Goal: Task Accomplishment & Management: Complete application form

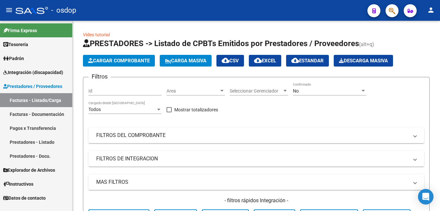
scroll to position [162, 0]
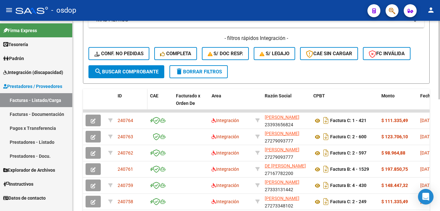
click at [120, 99] on div "ID" at bounding box center [131, 95] width 27 height 7
click at [119, 94] on span "ID" at bounding box center [120, 95] width 4 height 5
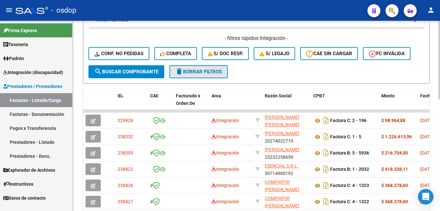
click at [206, 71] on span "delete Borrar Filtros" at bounding box center [198, 72] width 47 height 6
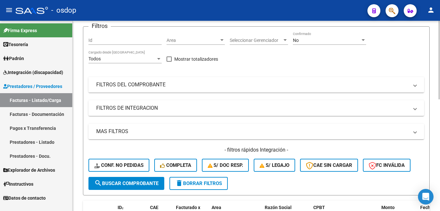
scroll to position [0, 0]
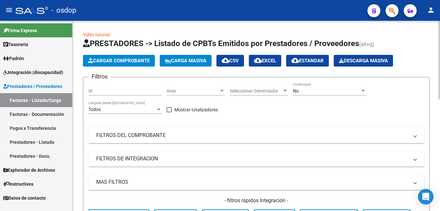
click at [114, 91] on input "Id" at bounding box center [124, 91] width 73 height 6
click at [127, 91] on input "240616" at bounding box center [124, 91] width 73 height 6
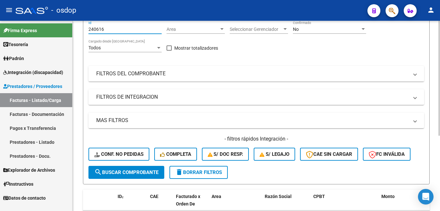
scroll to position [124, 0]
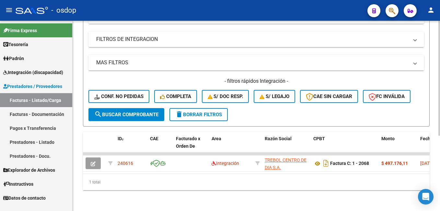
type input "240616"
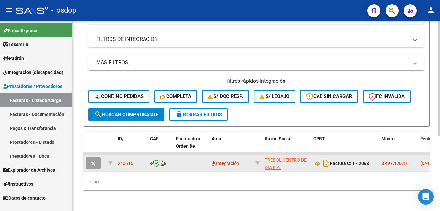
click at [90, 160] on button "button" at bounding box center [93, 163] width 15 height 12
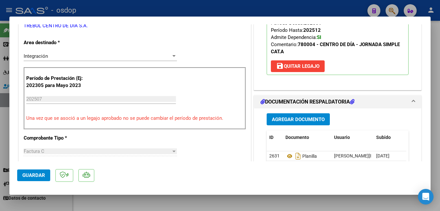
scroll to position [130, 0]
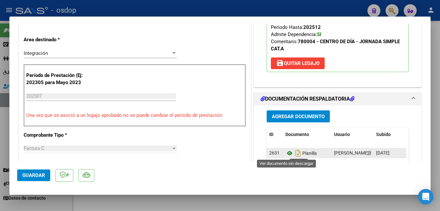
click at [287, 155] on icon at bounding box center [289, 153] width 8 height 8
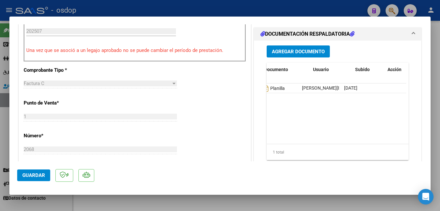
scroll to position [0, 0]
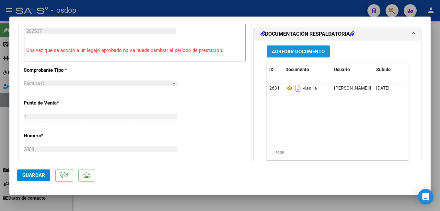
click at [294, 55] on button "Agregar Documento" at bounding box center [298, 51] width 63 height 12
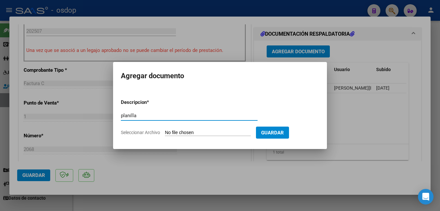
type input "planilla"
click at [228, 132] on input "Seleccionar Archivo" at bounding box center [208, 133] width 86 height 6
type input "C:\fakepath\07-25 [PERSON_NAME].pdf"
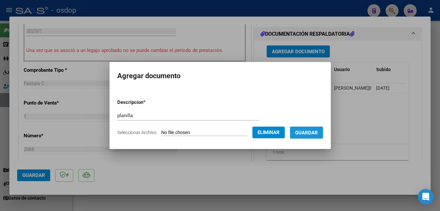
click at [315, 132] on span "Guardar" at bounding box center [306, 133] width 23 height 6
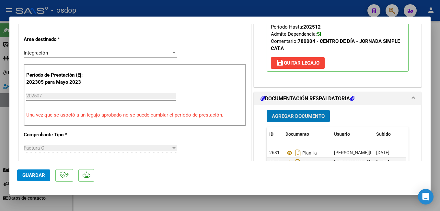
scroll to position [130, 0]
click at [36, 168] on mat-dialog-actions "Guardar" at bounding box center [220, 174] width 406 height 26
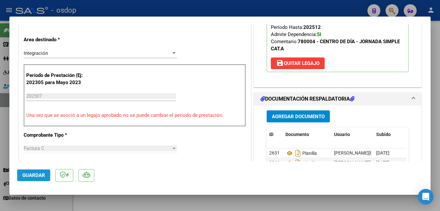
click at [34, 175] on span "Guardar" at bounding box center [33, 175] width 23 height 6
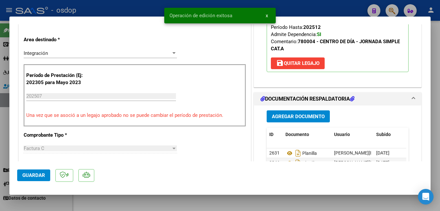
click at [107, 8] on div at bounding box center [220, 105] width 440 height 211
type input "$ 0,00"
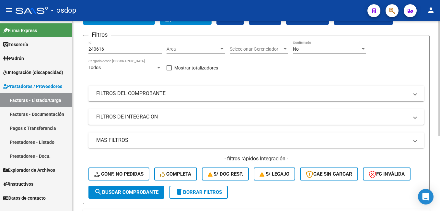
scroll to position [0, 0]
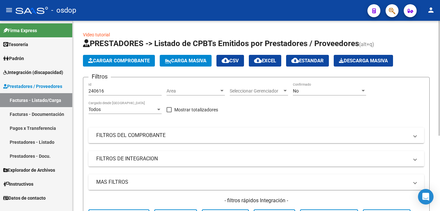
click at [121, 90] on input "240616" at bounding box center [124, 91] width 73 height 6
type input "2"
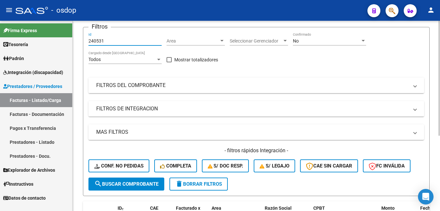
scroll to position [124, 0]
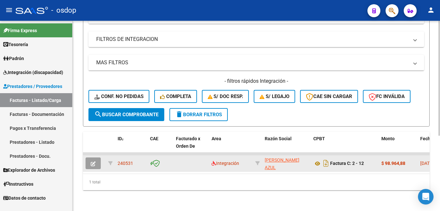
type input "240531"
click at [98, 157] on button "button" at bounding box center [93, 163] width 15 height 12
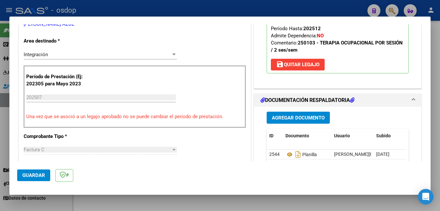
scroll to position [130, 0]
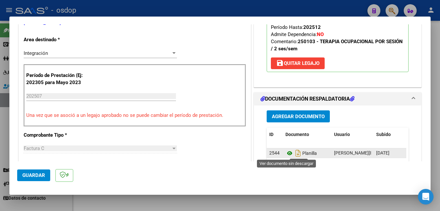
click at [285, 155] on icon at bounding box center [289, 153] width 8 height 8
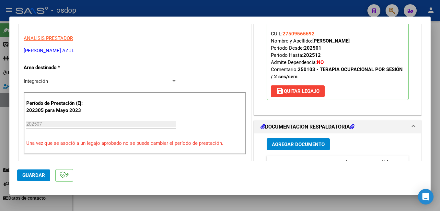
scroll to position [97, 0]
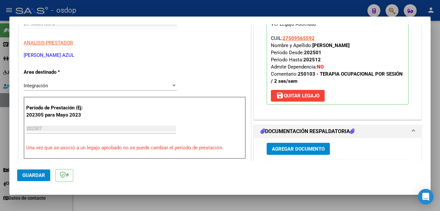
click at [160, 10] on div at bounding box center [220, 105] width 440 height 211
type input "$ 0,00"
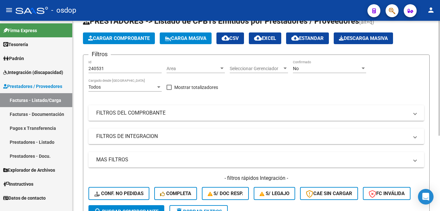
scroll to position [0, 0]
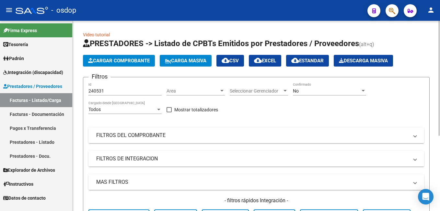
click at [113, 90] on input "240531" at bounding box center [124, 91] width 73 height 6
type input "2"
type input "240707"
click at [127, 85] on div "240707 Id" at bounding box center [124, 88] width 73 height 13
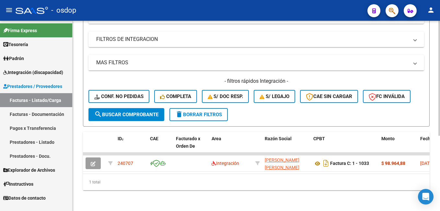
scroll to position [124, 0]
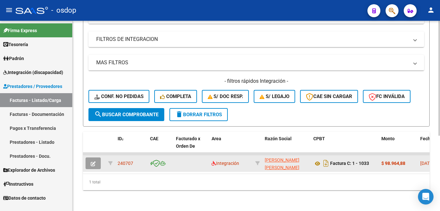
click at [92, 161] on icon "button" at bounding box center [93, 163] width 5 height 5
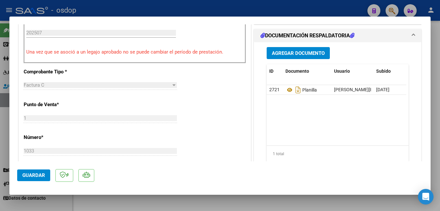
scroll to position [194, 0]
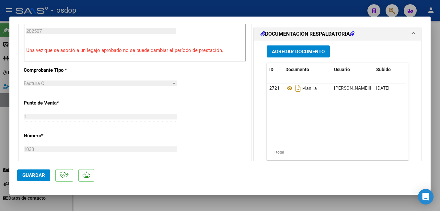
click at [190, 10] on div at bounding box center [220, 105] width 440 height 211
type input "$ 0,00"
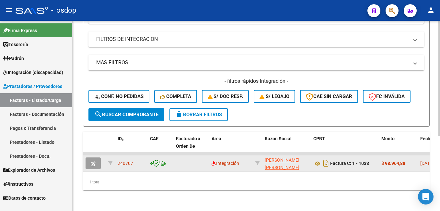
click at [96, 157] on button "button" at bounding box center [93, 163] width 15 height 12
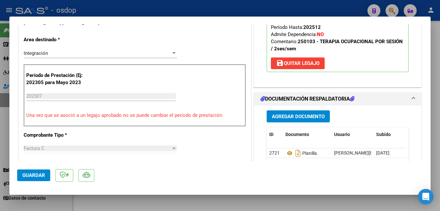
scroll to position [162, 0]
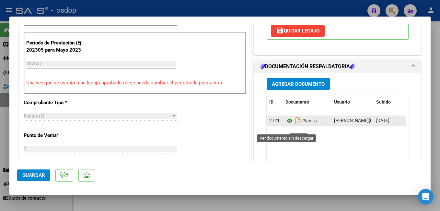
click at [290, 124] on icon at bounding box center [289, 121] width 8 height 8
click at [288, 124] on icon at bounding box center [289, 121] width 8 height 8
click at [285, 124] on icon at bounding box center [289, 121] width 8 height 8
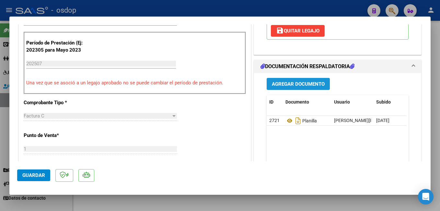
click at [293, 87] on button "Agregar Documento" at bounding box center [298, 84] width 63 height 12
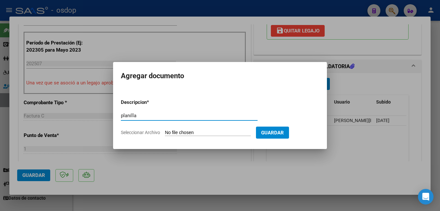
type input "planilla"
click at [253, 138] on form "Descripcion * planilla Escriba aquí una descripcion Seleccionar Archivo Guardar" at bounding box center [220, 117] width 198 height 47
click at [240, 130] on input "Seleccionar Archivo" at bounding box center [208, 133] width 86 height 6
type input "C:\fakepath\PLANILLA TO.pdf"
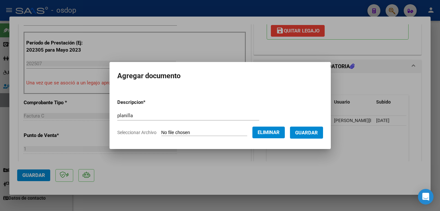
click at [314, 132] on span "Guardar" at bounding box center [306, 133] width 23 height 6
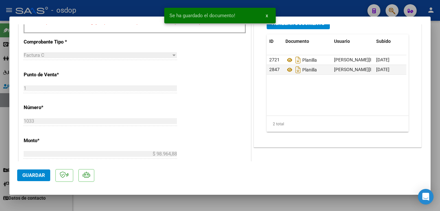
scroll to position [237, 0]
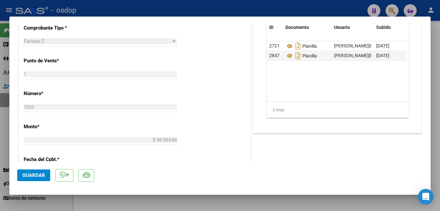
click at [31, 172] on button "Guardar" at bounding box center [33, 175] width 33 height 12
click at [41, 177] on span "Guardar" at bounding box center [33, 175] width 23 height 6
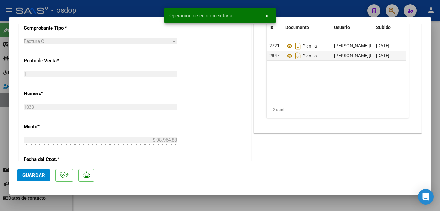
click at [103, 5] on div at bounding box center [220, 105] width 440 height 211
type input "$ 0,00"
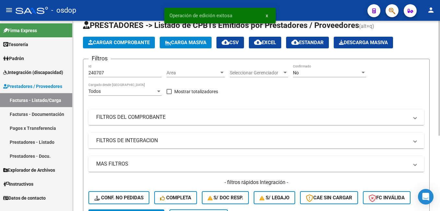
scroll to position [0, 0]
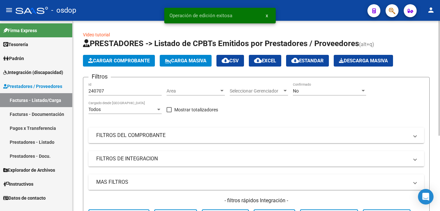
click at [119, 89] on input "240707" at bounding box center [124, 91] width 73 height 6
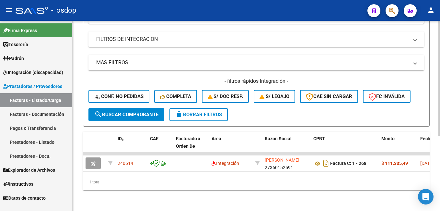
scroll to position [124, 0]
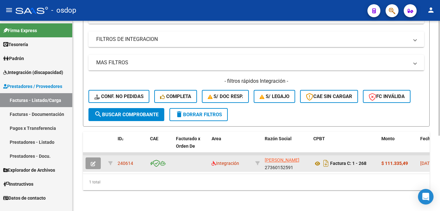
type input "240614"
click at [92, 161] on icon "button" at bounding box center [93, 163] width 5 height 5
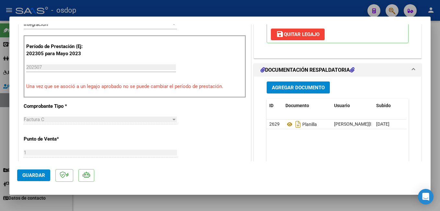
scroll to position [162, 0]
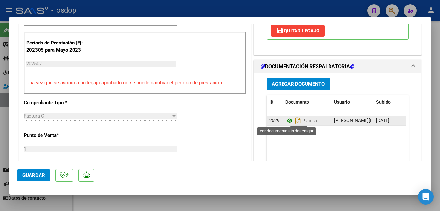
click at [288, 121] on icon at bounding box center [289, 121] width 8 height 8
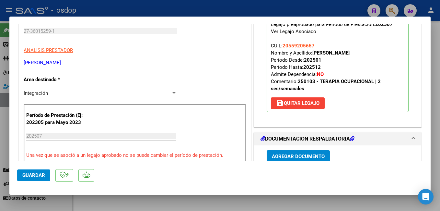
scroll to position [130, 0]
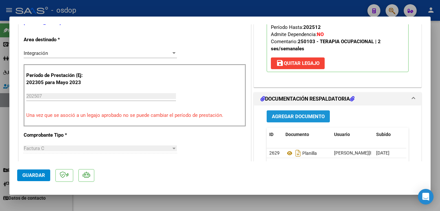
click at [311, 117] on span "Agregar Documento" at bounding box center [298, 116] width 53 height 6
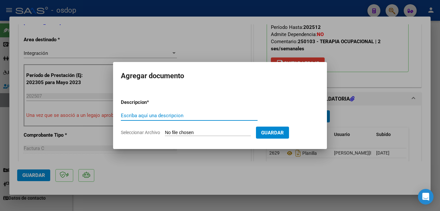
click at [143, 115] on input "Escriba aquí una descripcion" at bounding box center [189, 115] width 137 height 6
type input "planilla"
click at [174, 133] on input "Seleccionar Archivo" at bounding box center [208, 133] width 86 height 6
type input "C:\fakepath\planilla to [PERSON_NAME].pdf"
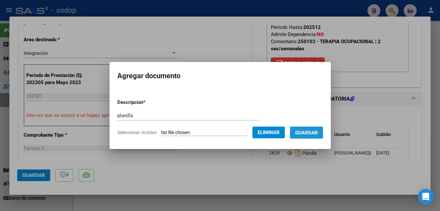
click at [307, 133] on span "Guardar" at bounding box center [306, 133] width 23 height 6
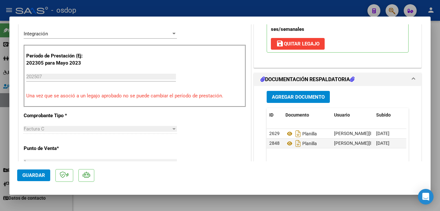
scroll to position [162, 0]
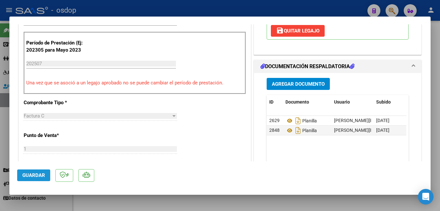
click at [34, 171] on button "Guardar" at bounding box center [33, 175] width 33 height 12
click at [25, 175] on span "Guardar" at bounding box center [33, 175] width 23 height 6
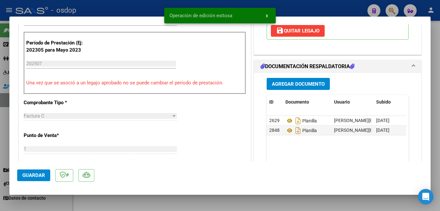
click at [150, 15] on div at bounding box center [220, 105] width 440 height 211
type input "$ 0,00"
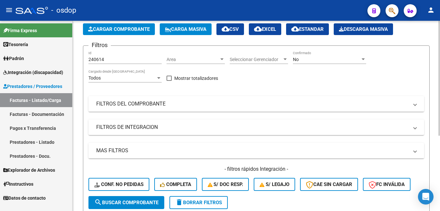
scroll to position [27, 0]
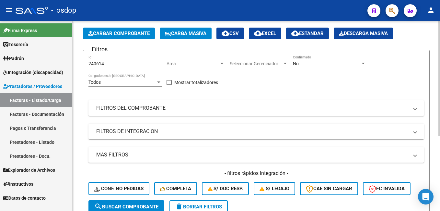
click at [146, 59] on div "240614 Id" at bounding box center [124, 61] width 73 height 13
type input "2"
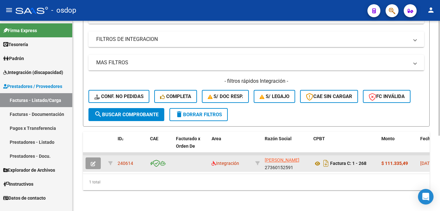
scroll to position [124, 0]
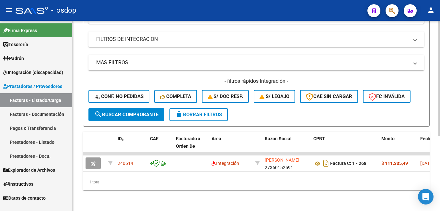
type input "240358"
click at [152, 111] on span "search Buscar Comprobante" at bounding box center [126, 114] width 64 height 6
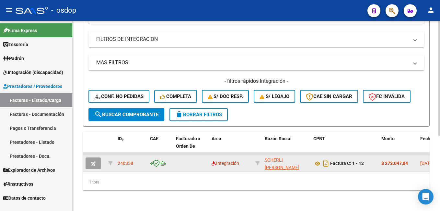
click at [98, 157] on button "button" at bounding box center [93, 163] width 15 height 12
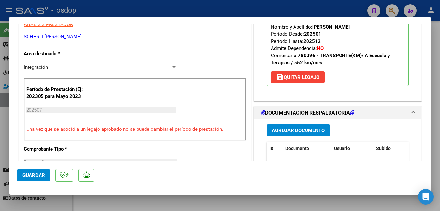
scroll to position [130, 0]
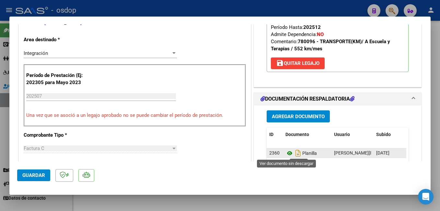
click at [287, 151] on icon at bounding box center [289, 153] width 8 height 8
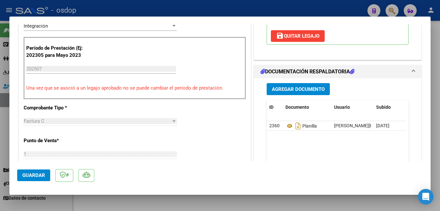
scroll to position [162, 0]
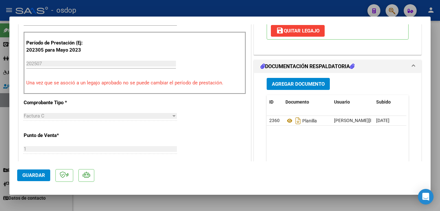
click at [280, 84] on span "Agregar Documento" at bounding box center [298, 84] width 53 height 6
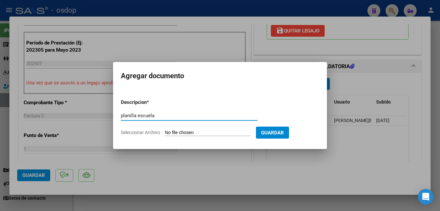
type input "planilla escuela"
click at [218, 133] on input "Seleccionar Archivo" at bounding box center [208, 133] width 86 height 6
type input "C:\fakepath\Planilla Asistencia Escuela [PERSON_NAME] 07-2025 .pdf"
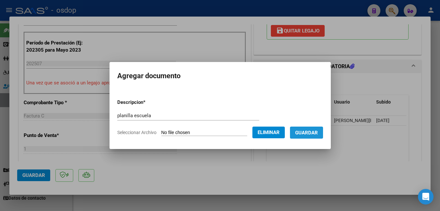
click at [318, 134] on span "Guardar" at bounding box center [306, 133] width 23 height 6
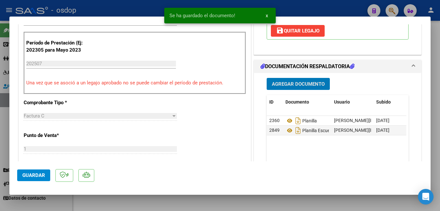
click at [41, 174] on span "Guardar" at bounding box center [33, 175] width 23 height 6
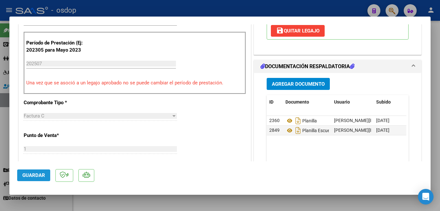
click at [38, 173] on span "Guardar" at bounding box center [33, 175] width 23 height 6
click at [358, 6] on div at bounding box center [220, 105] width 440 height 211
type input "$ 0,00"
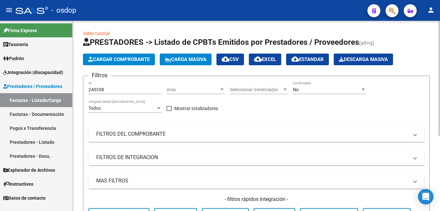
scroll to position [0, 0]
